Goal: Task Accomplishment & Management: Use online tool/utility

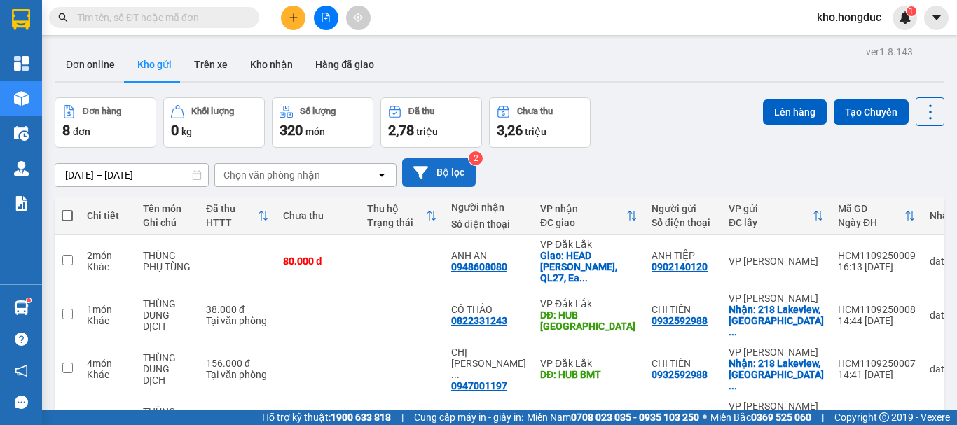
click at [436, 167] on button "Bộ lọc" at bounding box center [439, 172] width 74 height 29
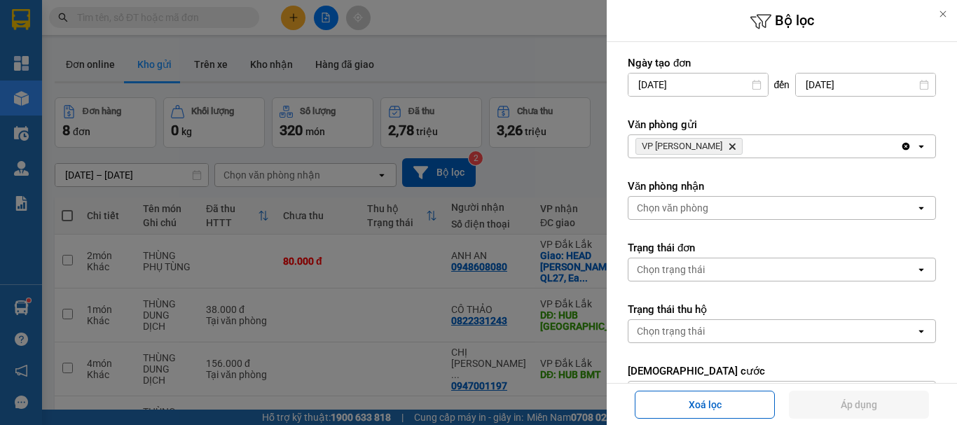
click at [729, 146] on icon "VP Hồ Chí Minh, close by backspace" at bounding box center [732, 147] width 6 height 6
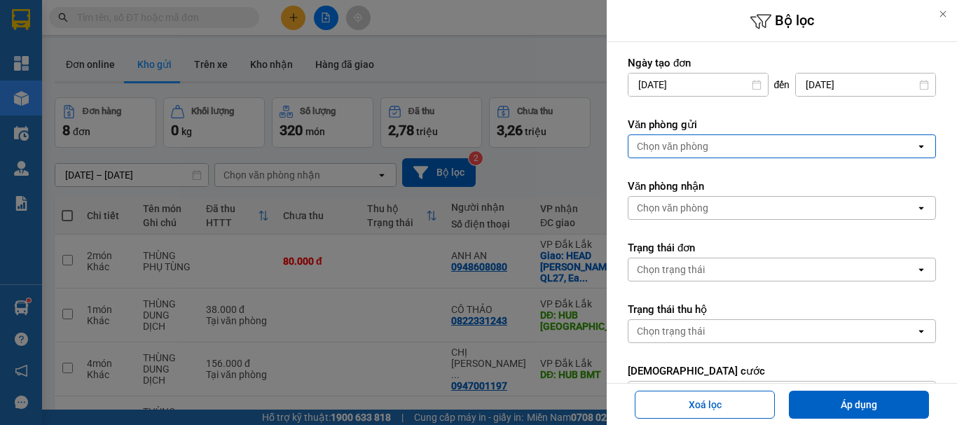
click at [716, 144] on div "Chọn văn phòng" at bounding box center [771, 146] width 287 height 22
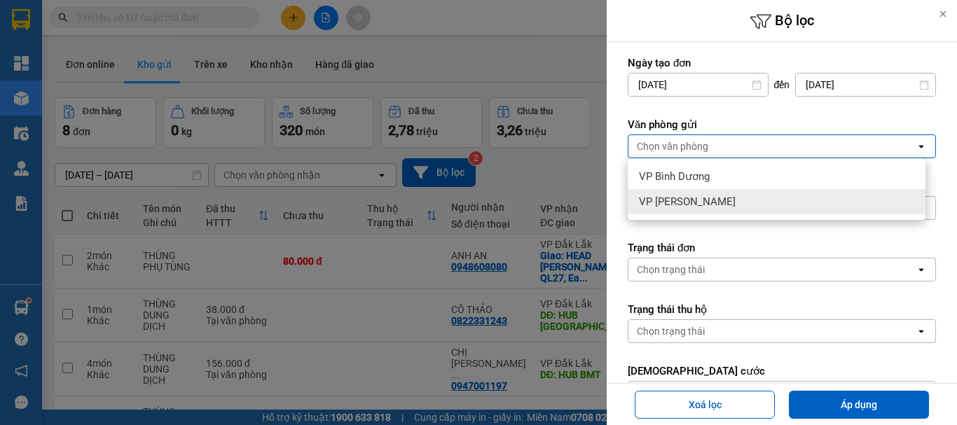
click at [685, 199] on span "VP [PERSON_NAME]" at bounding box center [687, 202] width 97 height 14
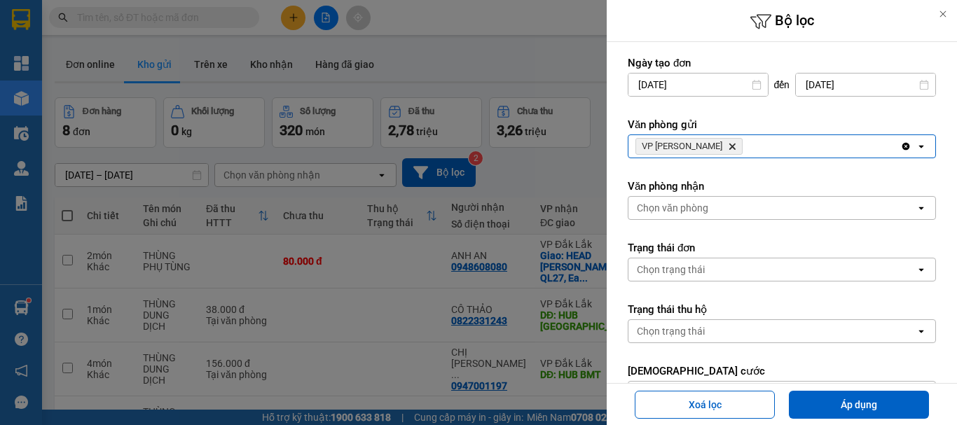
click at [728, 148] on icon "Delete" at bounding box center [732, 146] width 8 height 8
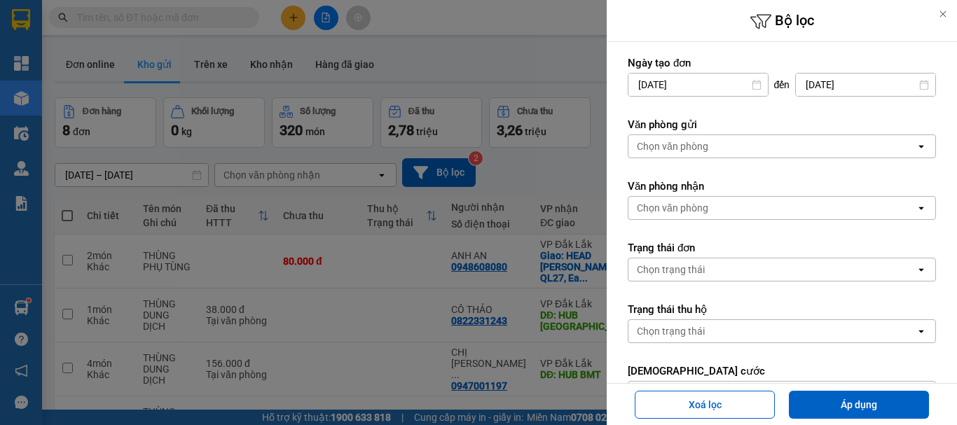
click at [714, 147] on div "Chọn văn phòng" at bounding box center [771, 146] width 287 height 22
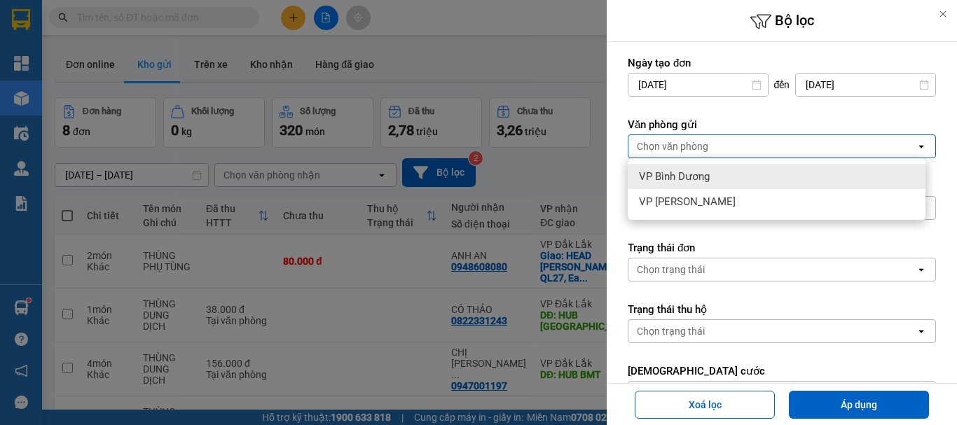
click at [691, 183] on span "VP Bình Dương" at bounding box center [674, 176] width 71 height 14
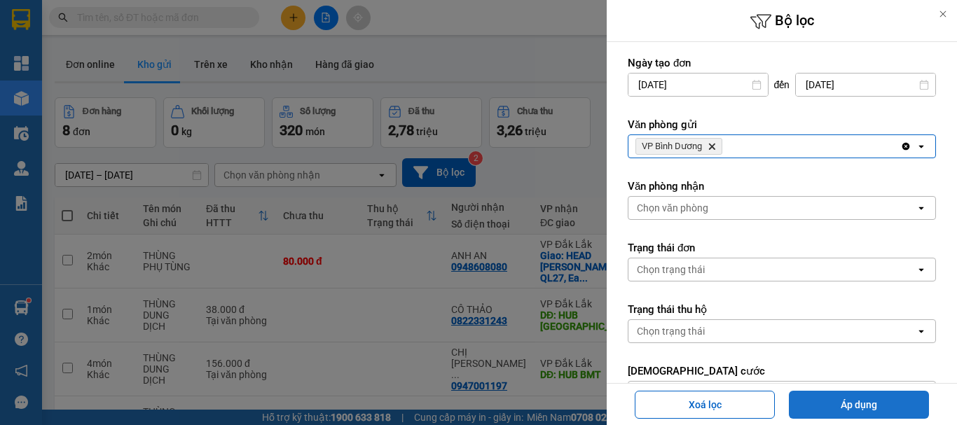
click at [887, 409] on button "Áp dụng" at bounding box center [859, 405] width 140 height 28
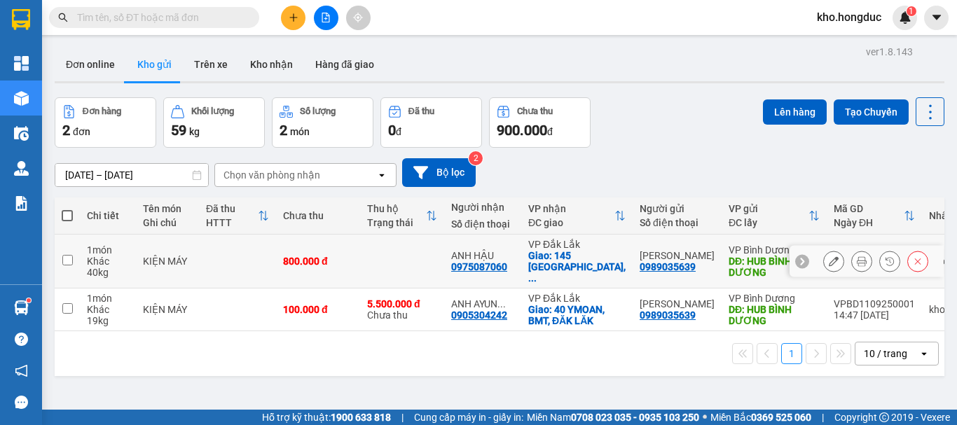
click at [74, 251] on td at bounding box center [67, 262] width 25 height 54
checkbox input "true"
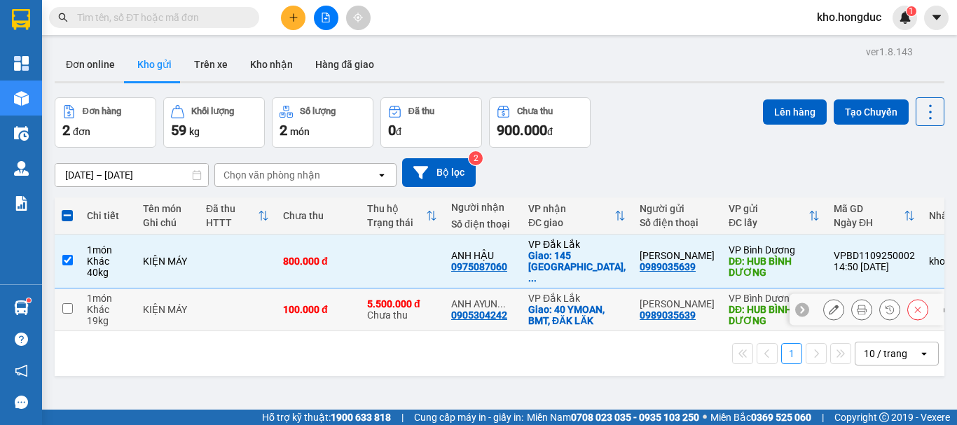
click at [69, 310] on td at bounding box center [67, 310] width 25 height 43
checkbox input "true"
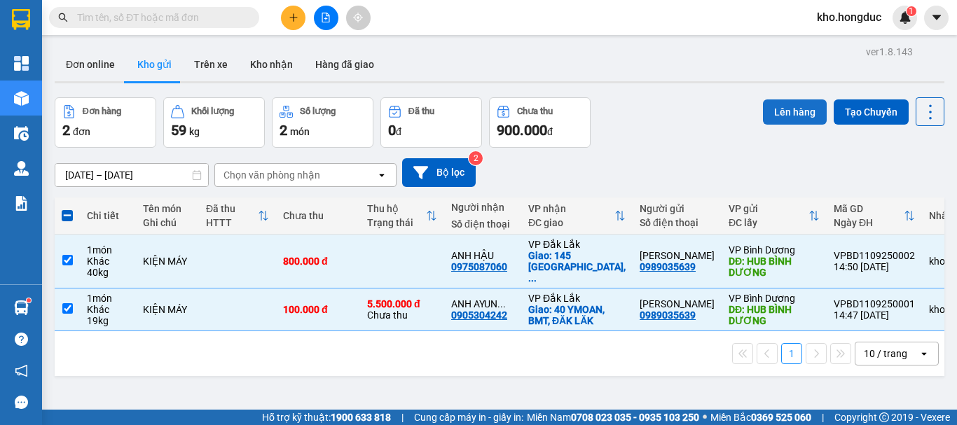
click at [773, 107] on button "Lên hàng" at bounding box center [795, 111] width 64 height 25
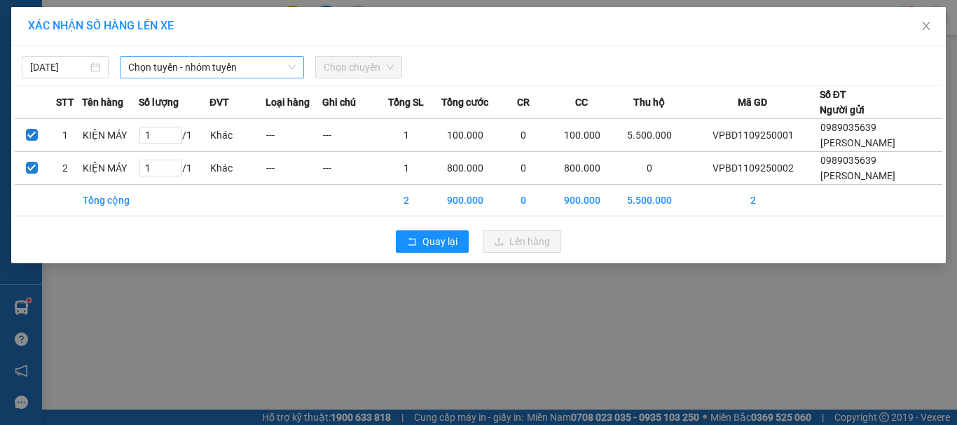
drag, startPoint x: 250, startPoint y: 70, endPoint x: 242, endPoint y: 80, distance: 12.5
click at [250, 71] on span "Chọn tuyến - nhóm tuyến" at bounding box center [211, 67] width 167 height 21
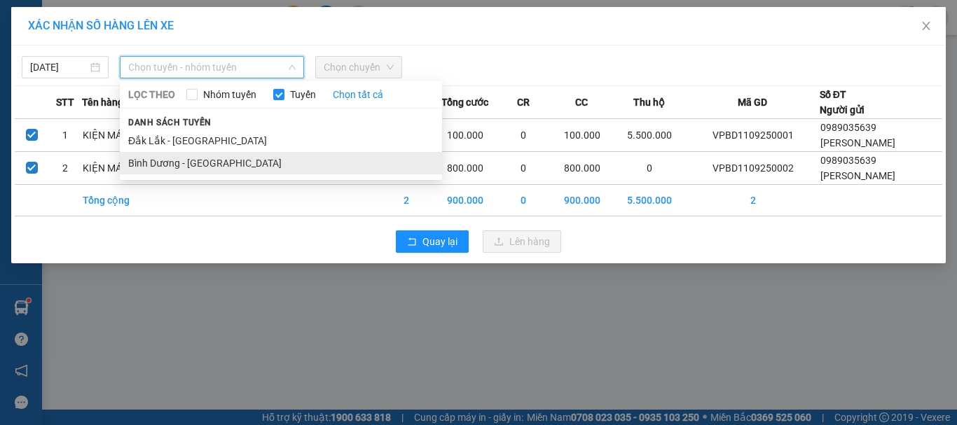
click at [206, 163] on li "Bình Dương - [GEOGRAPHIC_DATA]" at bounding box center [281, 163] width 322 height 22
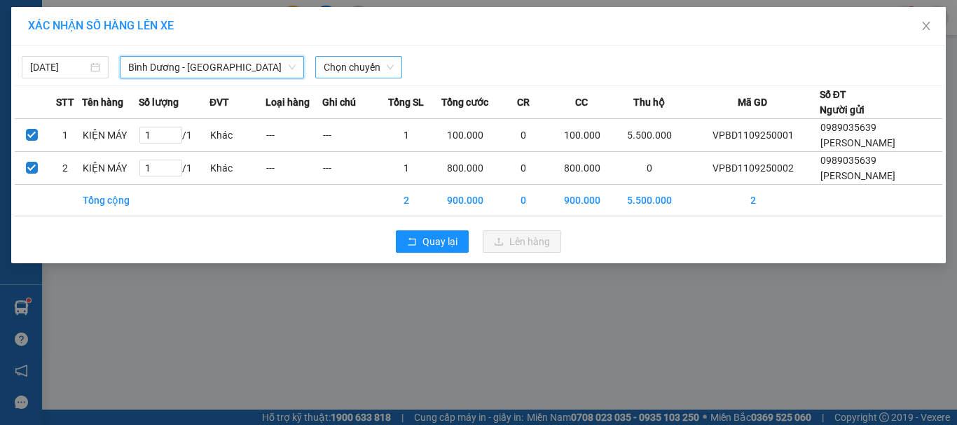
click at [342, 63] on span "Chọn chuyến" at bounding box center [359, 67] width 70 height 21
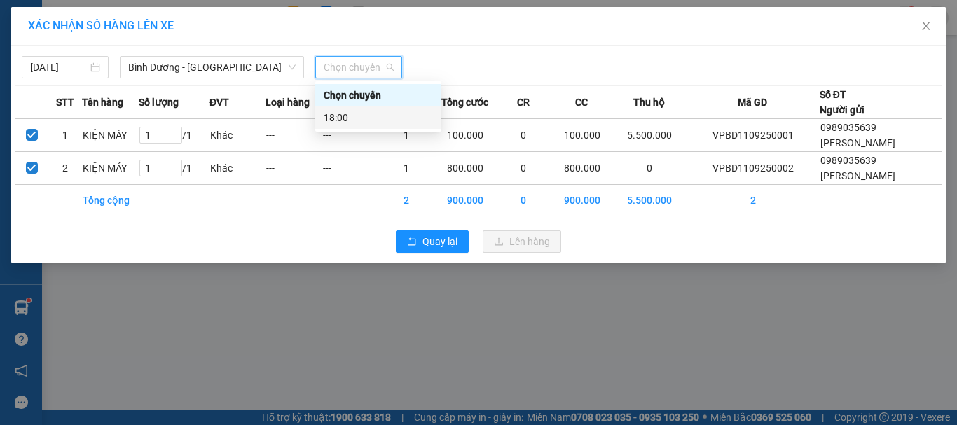
click at [353, 113] on div "18:00" at bounding box center [378, 117] width 109 height 15
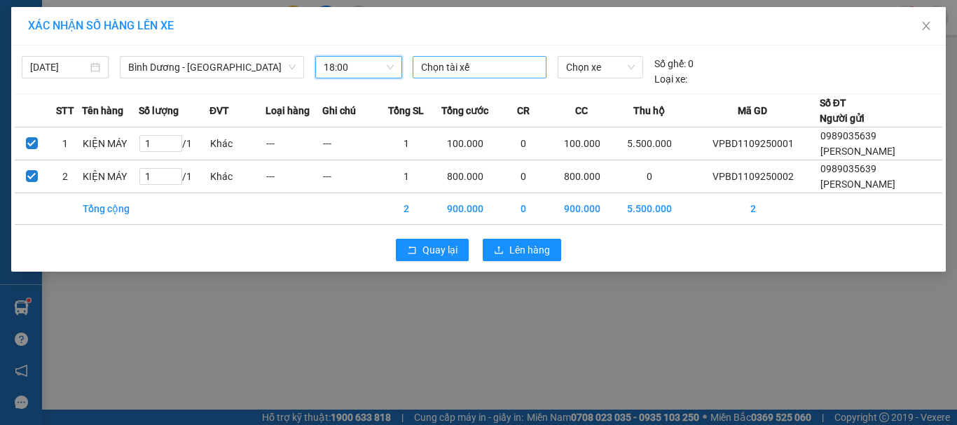
click at [457, 57] on div "Chọn tài xế" at bounding box center [479, 67] width 134 height 22
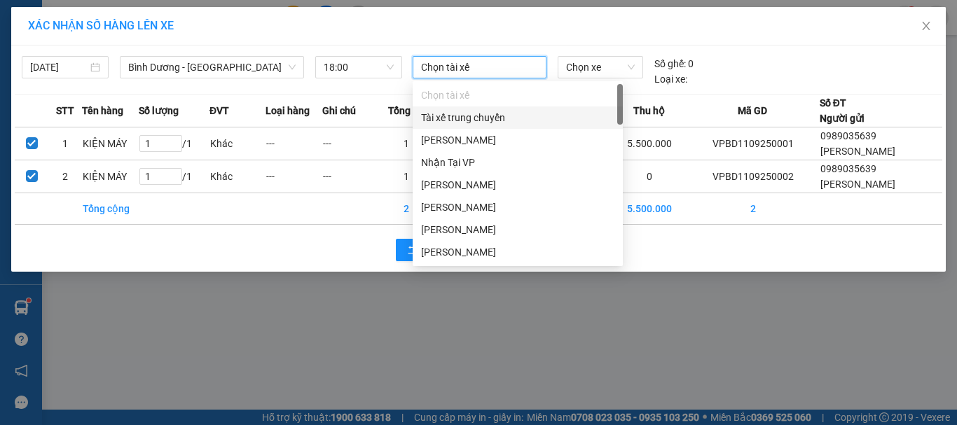
type input "l"
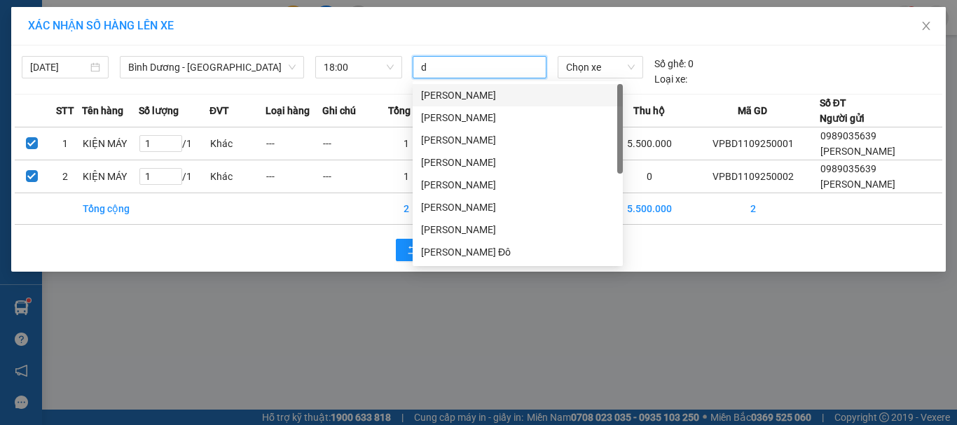
type input "do"
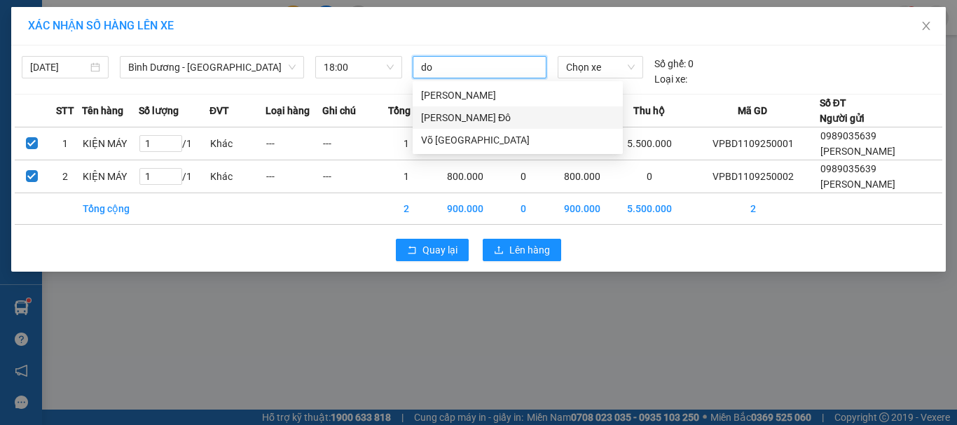
click at [483, 117] on div "[PERSON_NAME] Đô" at bounding box center [517, 117] width 193 height 15
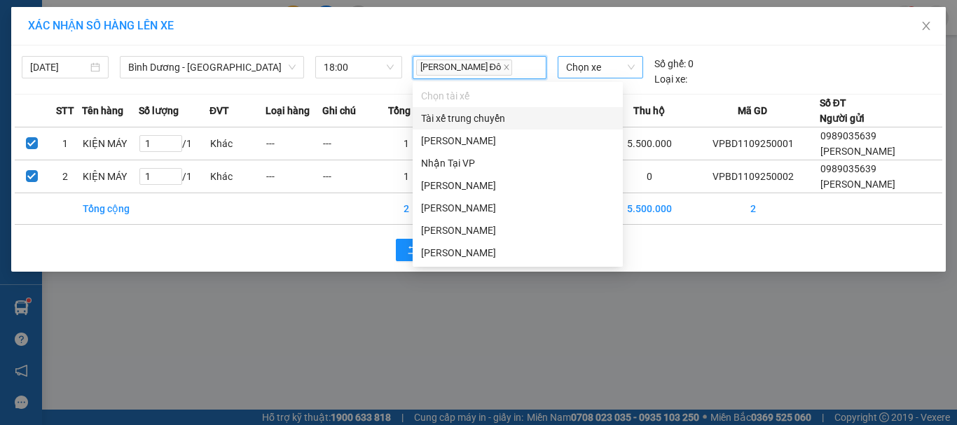
click at [592, 66] on span "Chọn xe" at bounding box center [600, 67] width 69 height 21
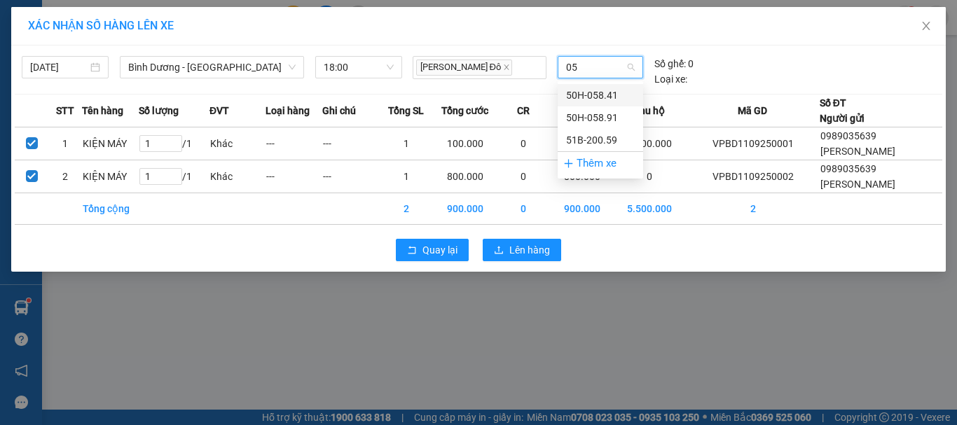
type input "058"
click at [595, 96] on div "50H-058.41" at bounding box center [600, 95] width 69 height 15
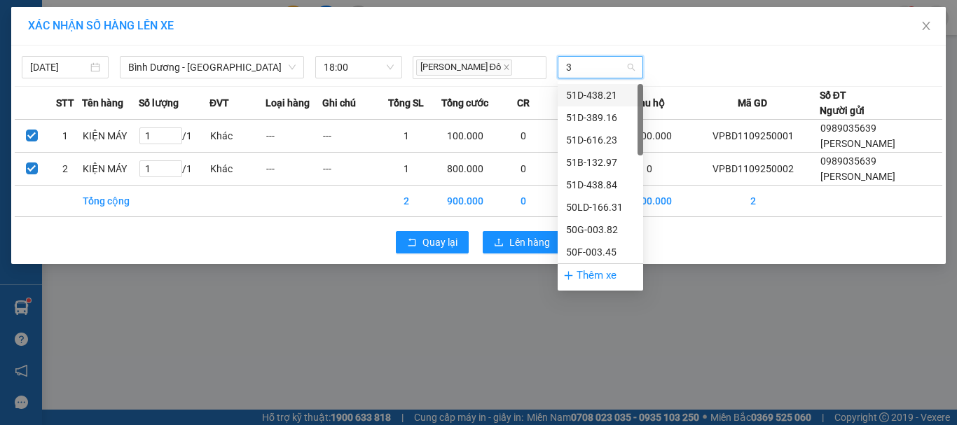
type input "36"
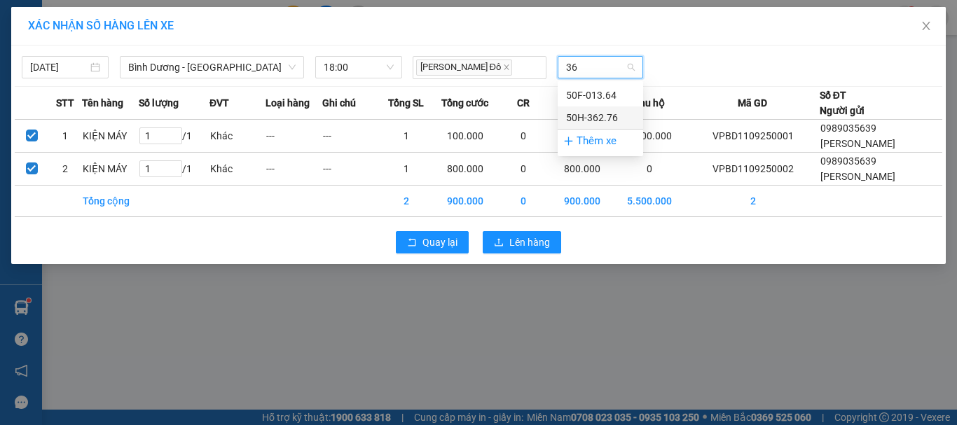
click at [611, 113] on div "50H-362.76" at bounding box center [600, 117] width 69 height 15
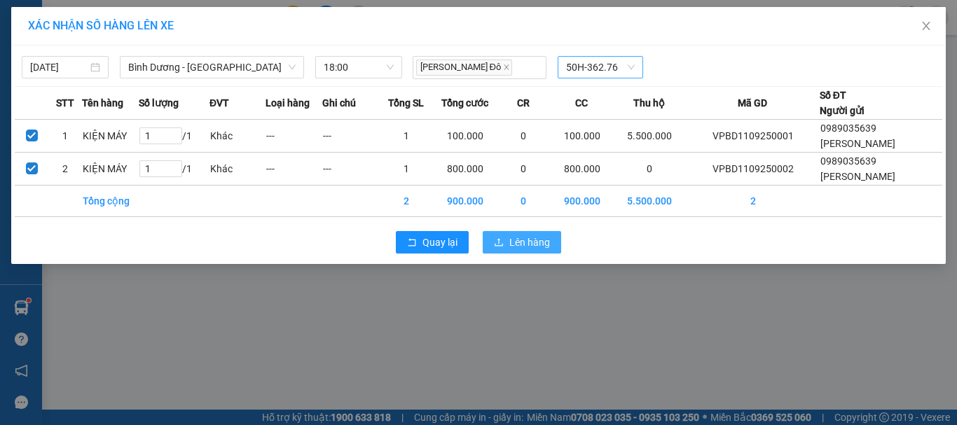
click at [540, 238] on span "Lên hàng" at bounding box center [529, 242] width 41 height 15
